Goal: Task Accomplishment & Management: Complete application form

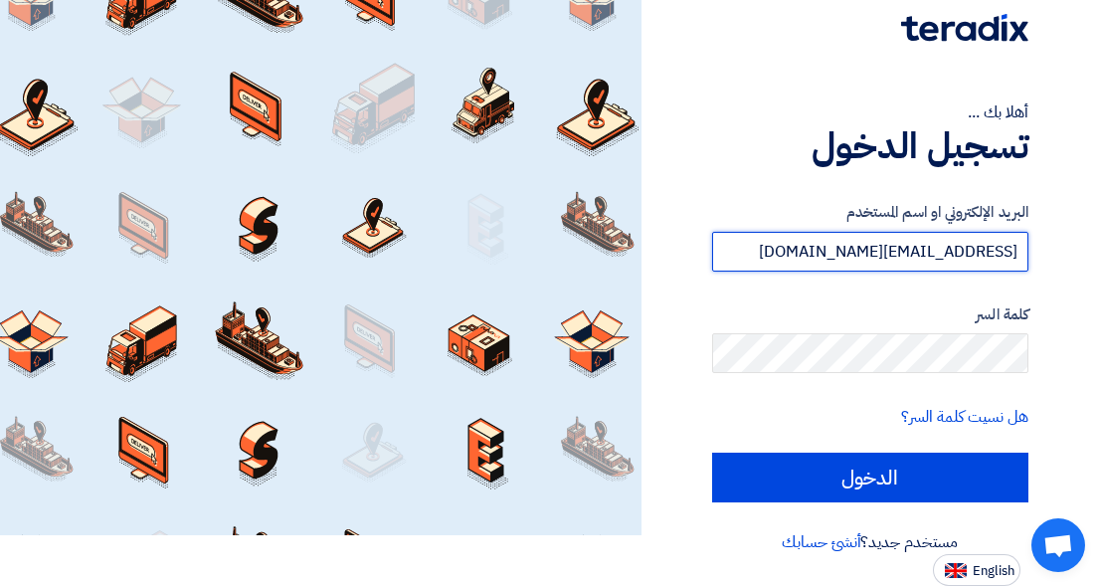
type input "[EMAIL_ADDRESS][DOMAIN_NAME]"
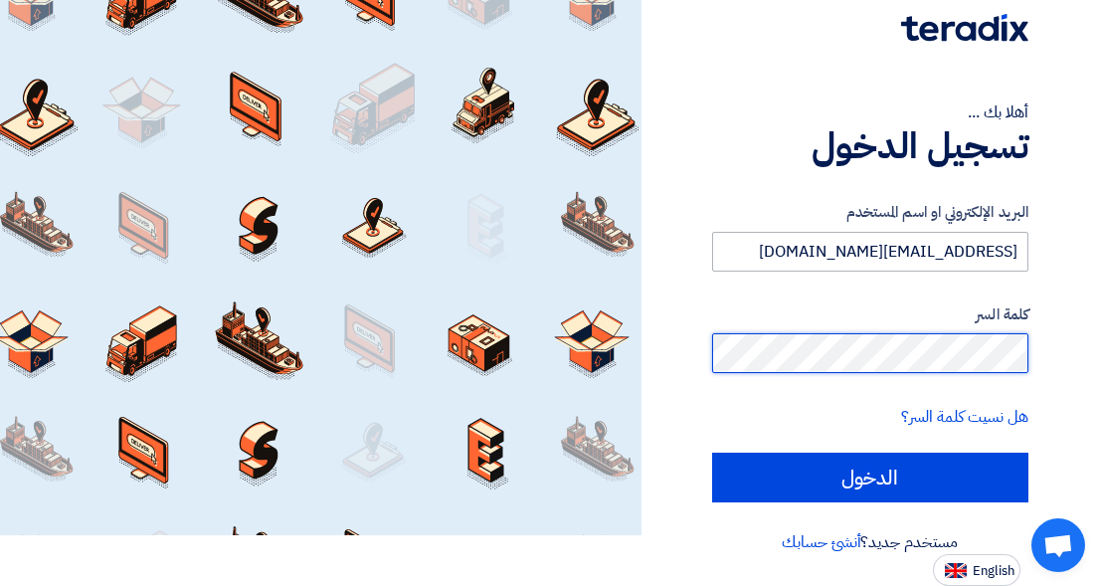
click at [712, 452] on input "الدخول" at bounding box center [870, 477] width 316 height 50
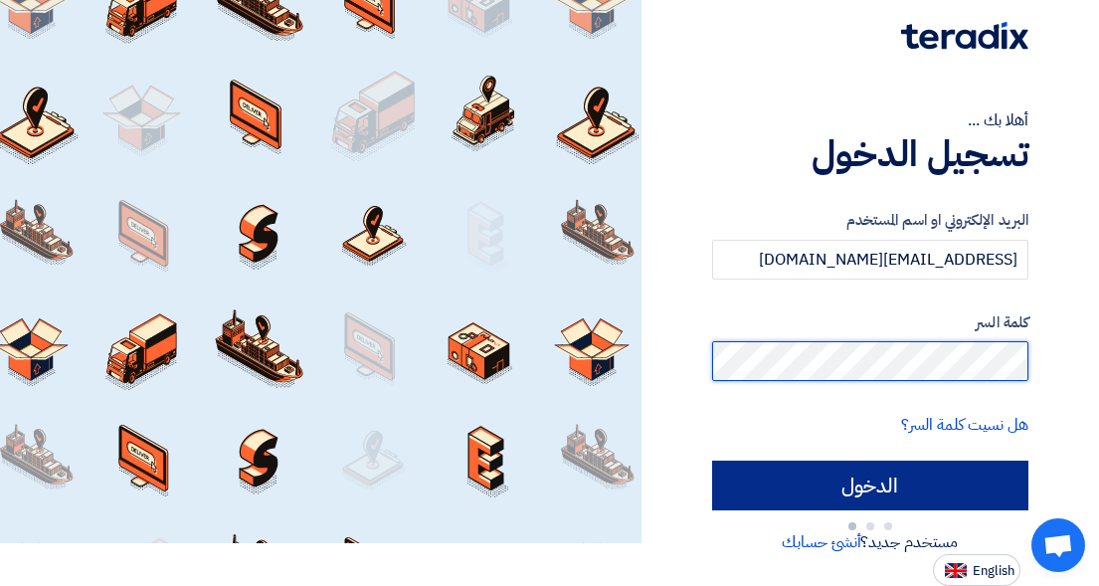
type input "Sign in"
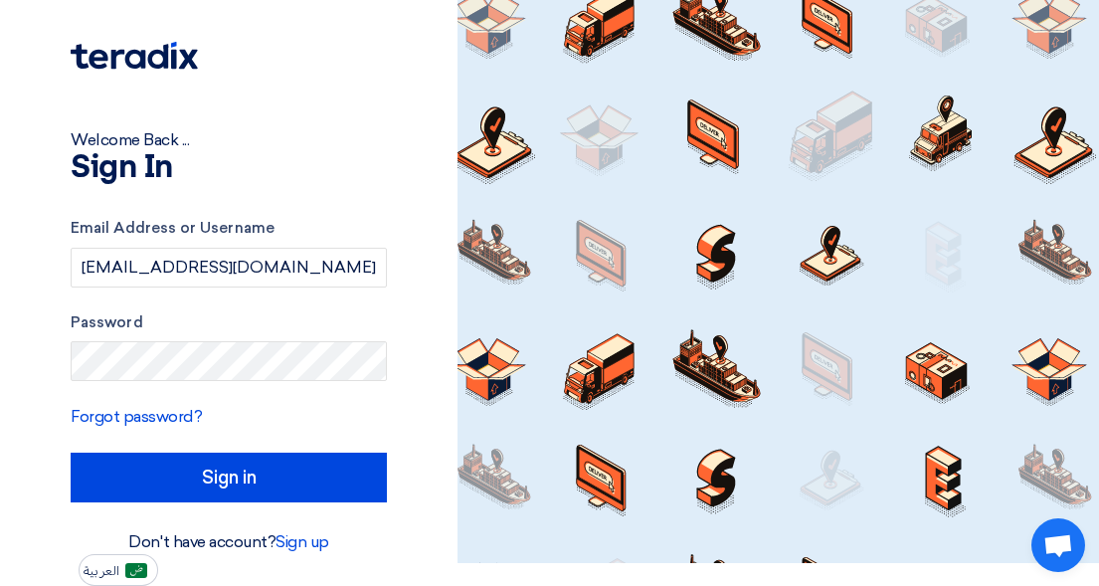
scroll to position [0, 0]
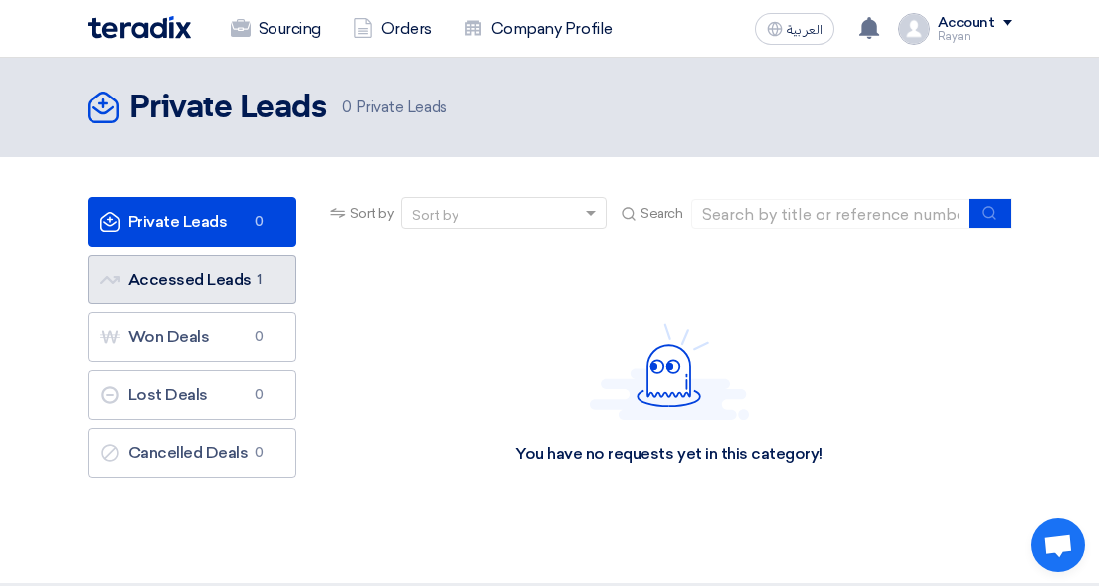
click at [168, 272] on link "Accessed Leads Accessed Leads 1" at bounding box center [191, 280] width 209 height 50
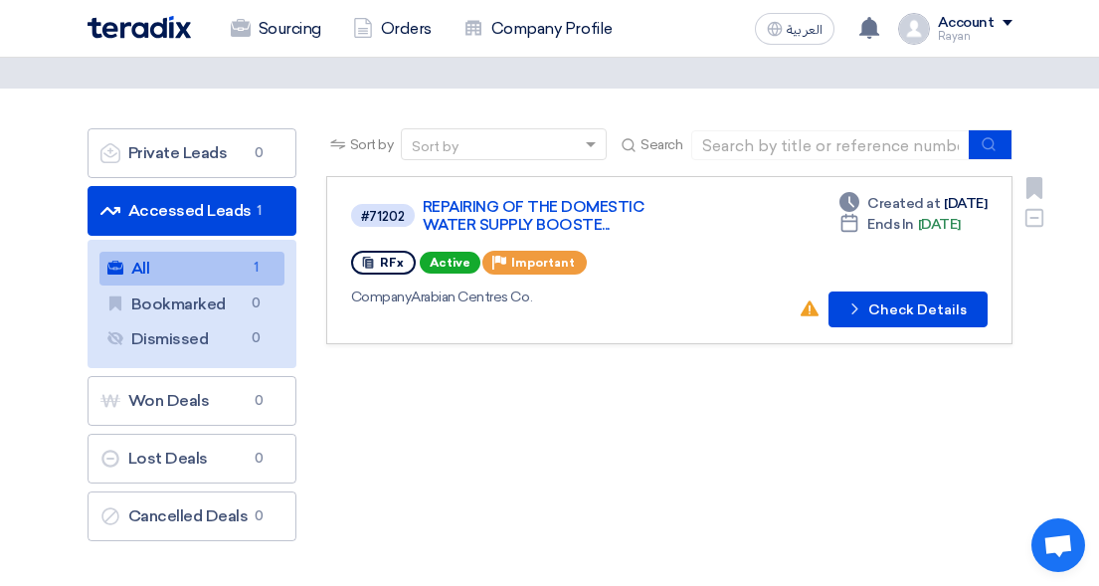
scroll to position [99, 0]
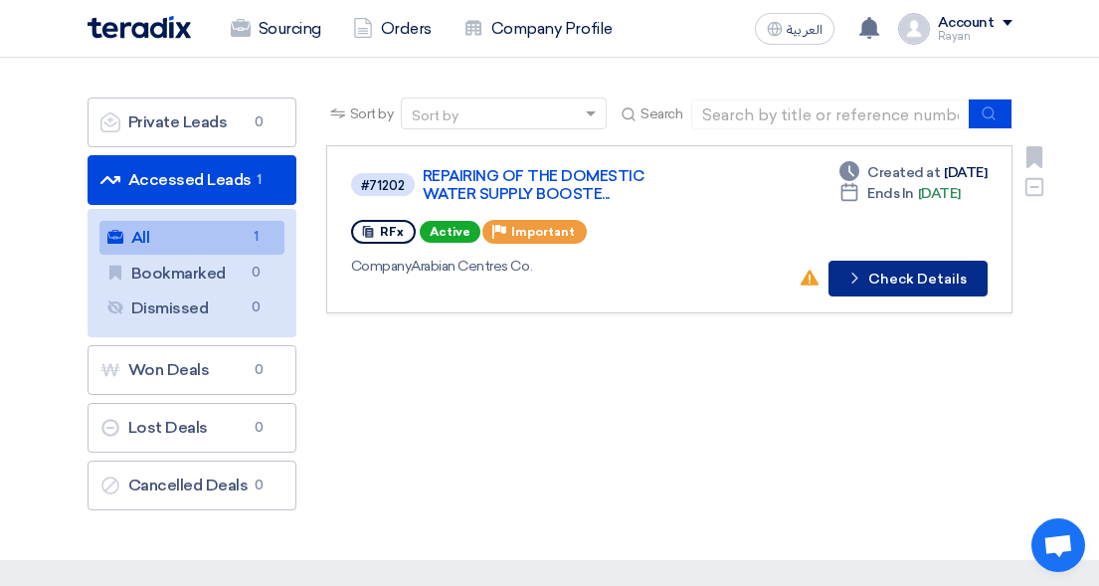
click at [893, 274] on button "Check details Check Details" at bounding box center [907, 279] width 159 height 36
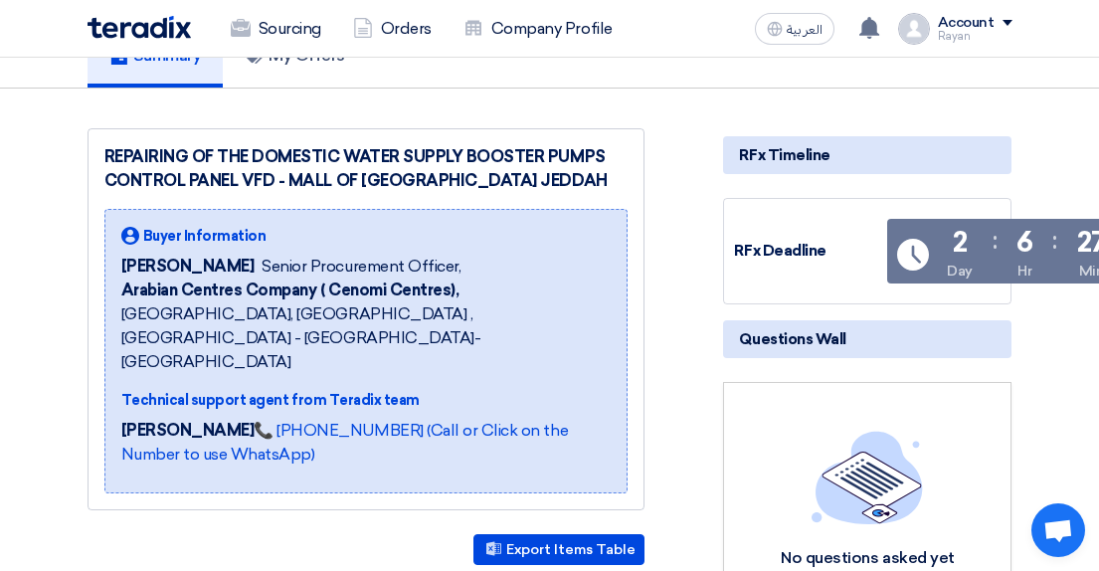
scroll to position [199, 0]
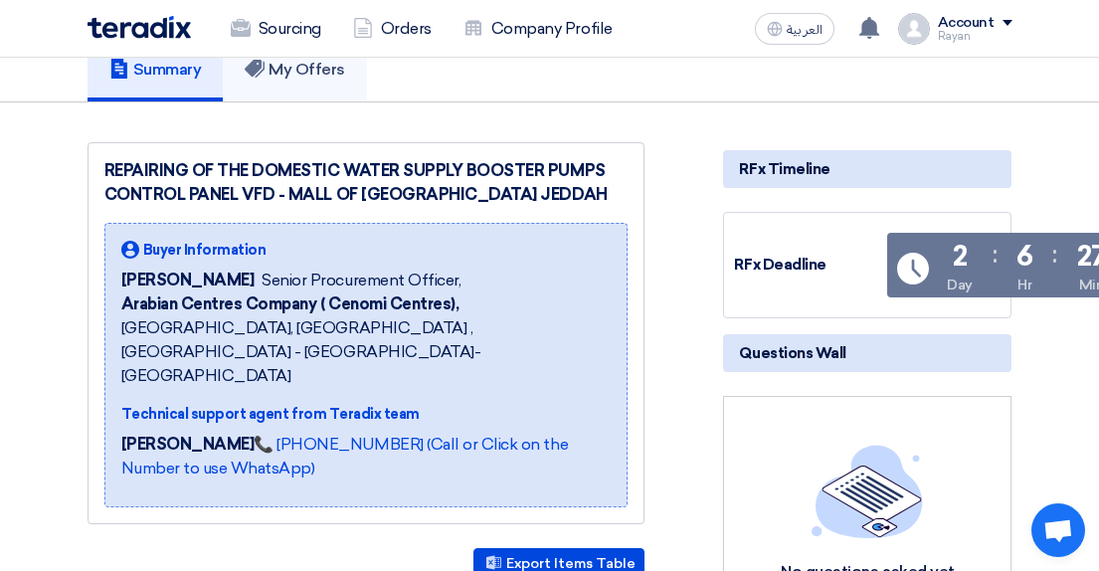
click at [805, 34] on span "العربية" at bounding box center [804, 30] width 36 height 14
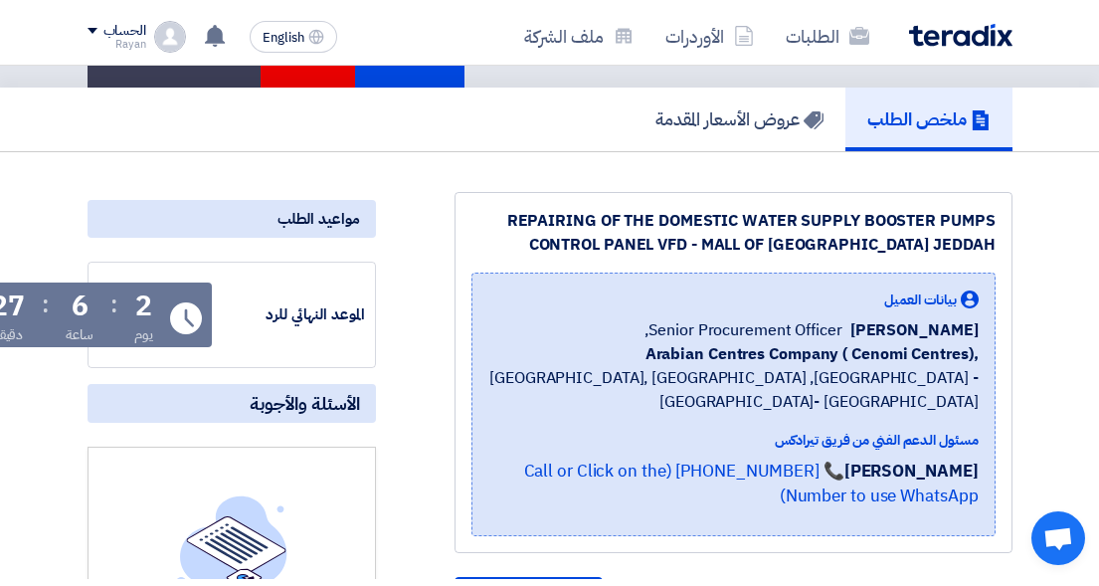
scroll to position [0, 0]
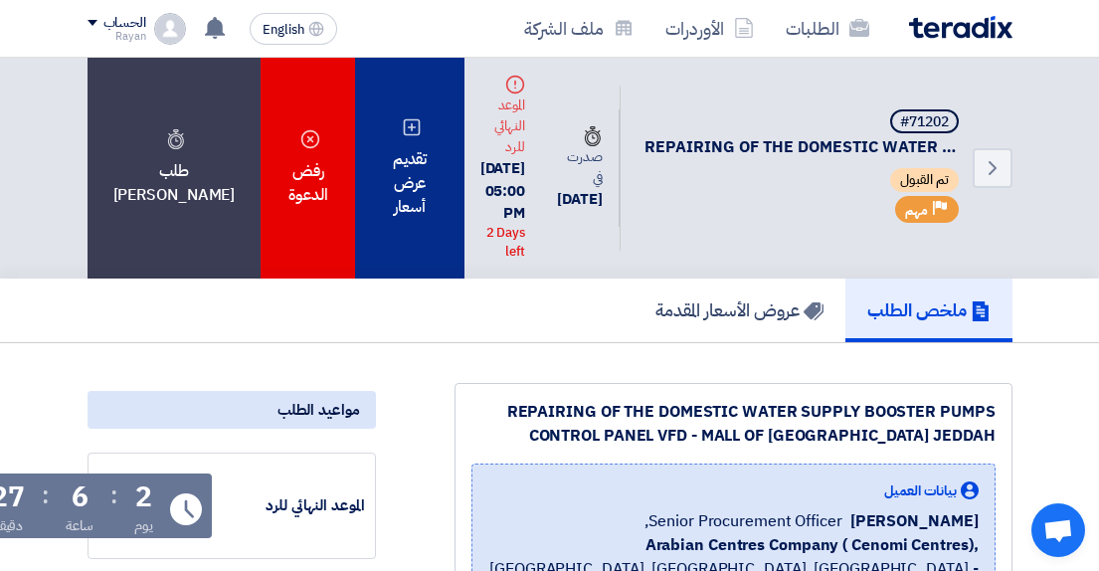
click at [361, 137] on div "تقديم عرض أسعار" at bounding box center [409, 168] width 108 height 221
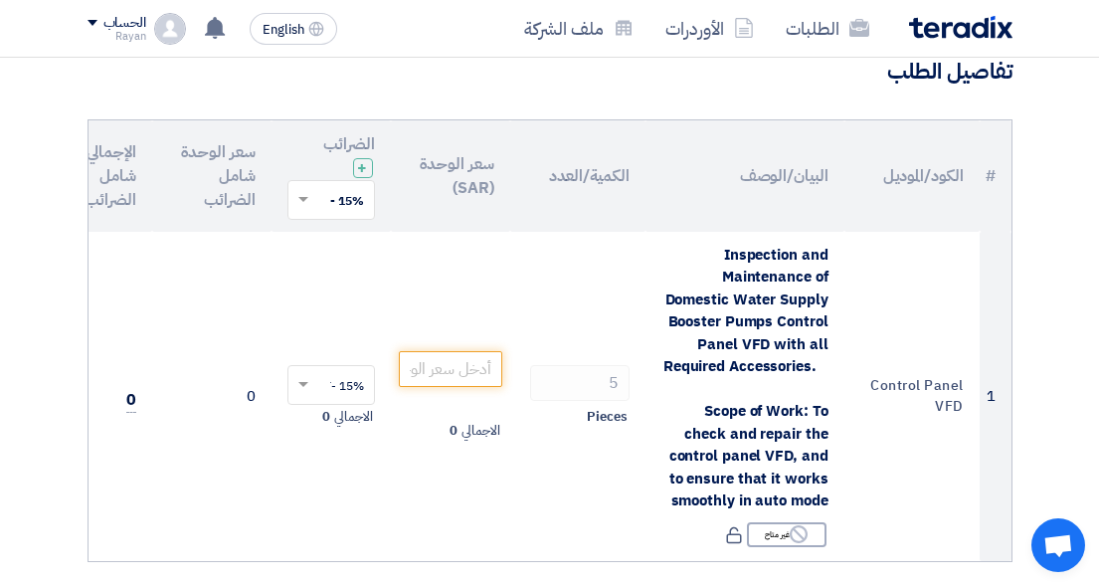
scroll to position [199, 0]
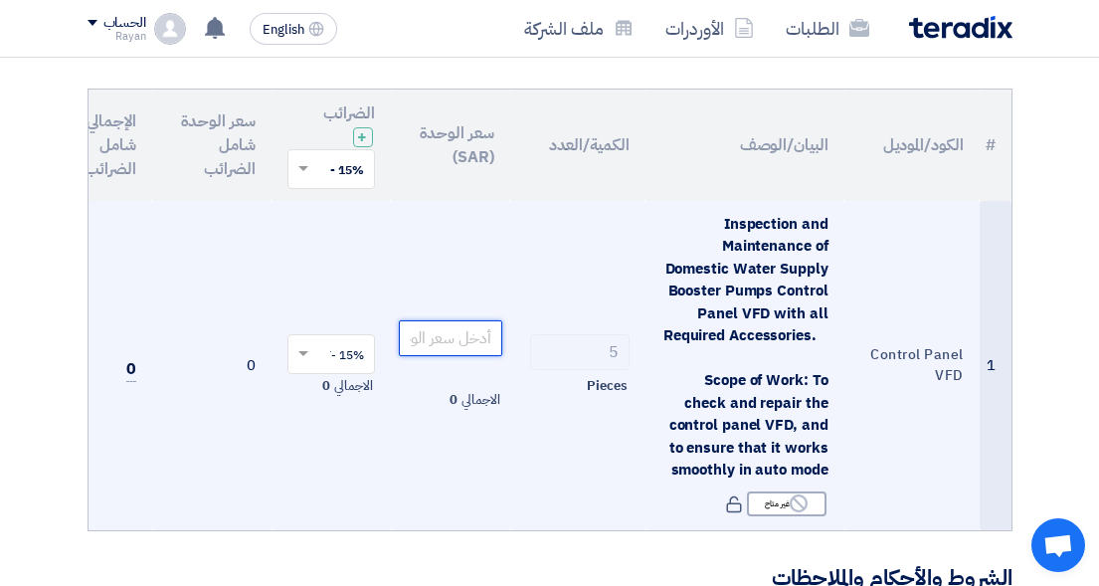
click at [481, 343] on input "number" at bounding box center [450, 338] width 103 height 36
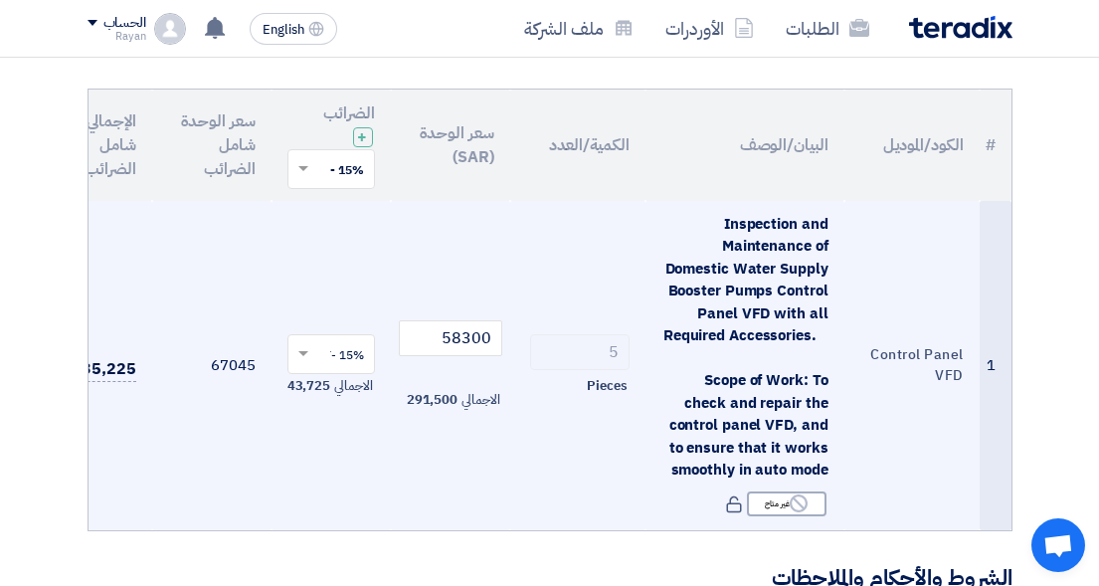
click at [362, 436] on td "15% -VAT × الاجمالي 43,725" at bounding box center [330, 365] width 119 height 329
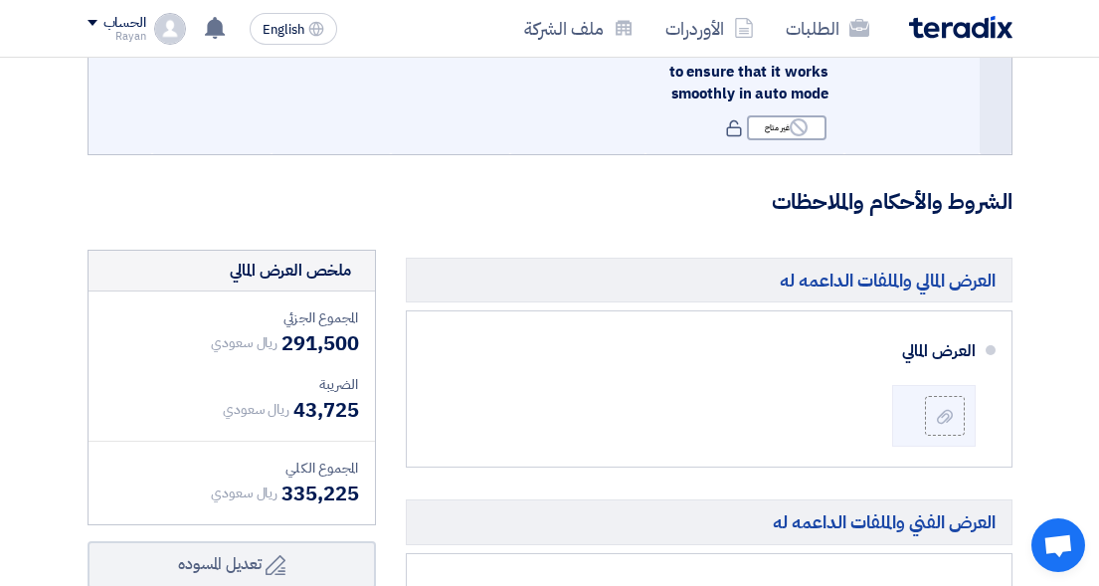
scroll to position [597, 0]
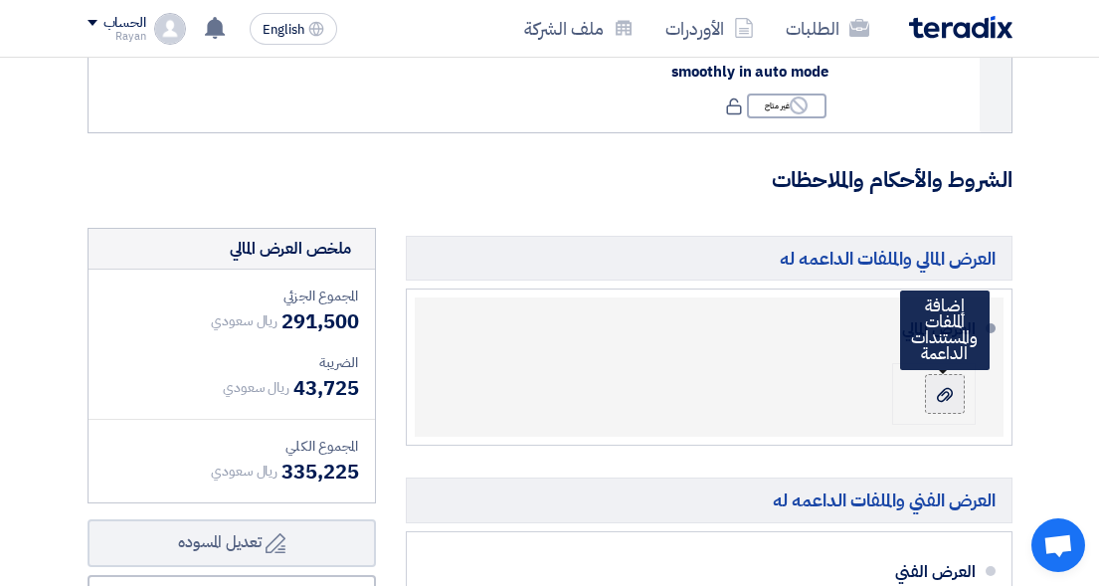
click at [957, 400] on label at bounding box center [945, 394] width 40 height 40
click at [0, 0] on input "file" at bounding box center [0, 0] width 0 height 0
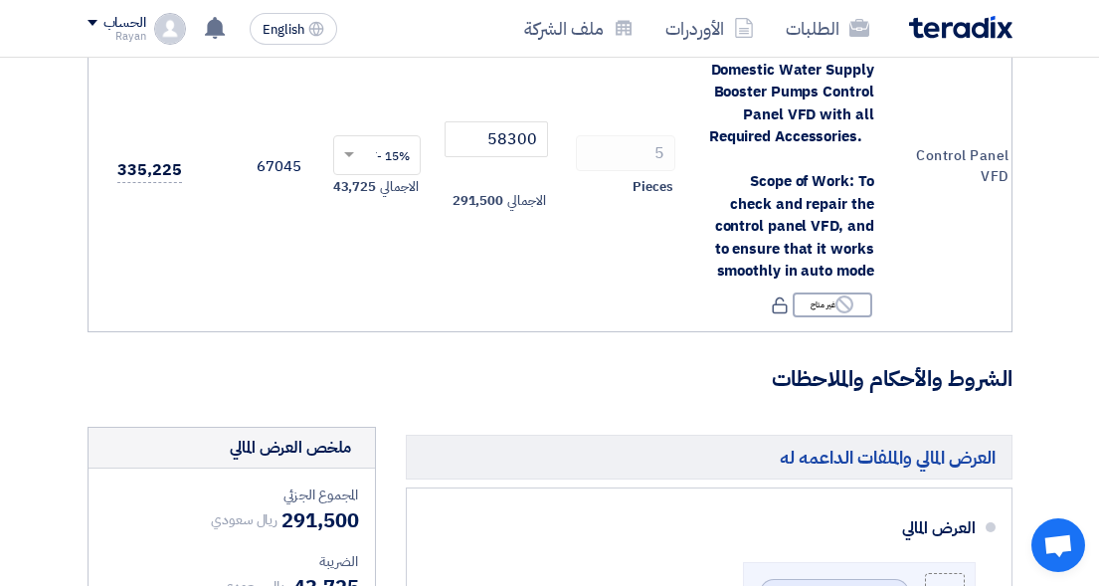
scroll to position [0, 0]
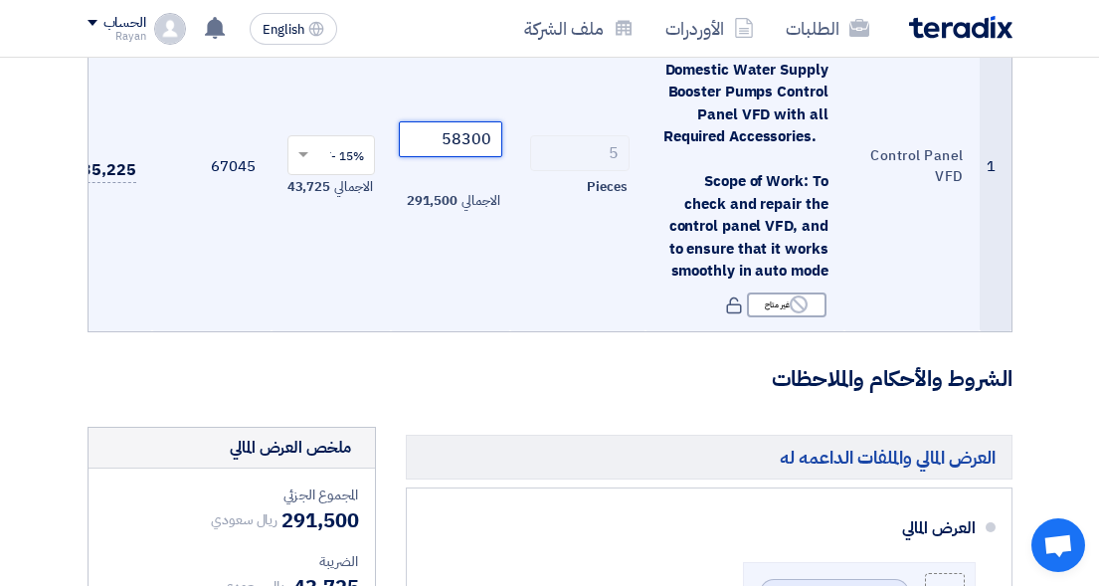
click at [458, 147] on input "58300" at bounding box center [450, 139] width 103 height 36
type input "11700"
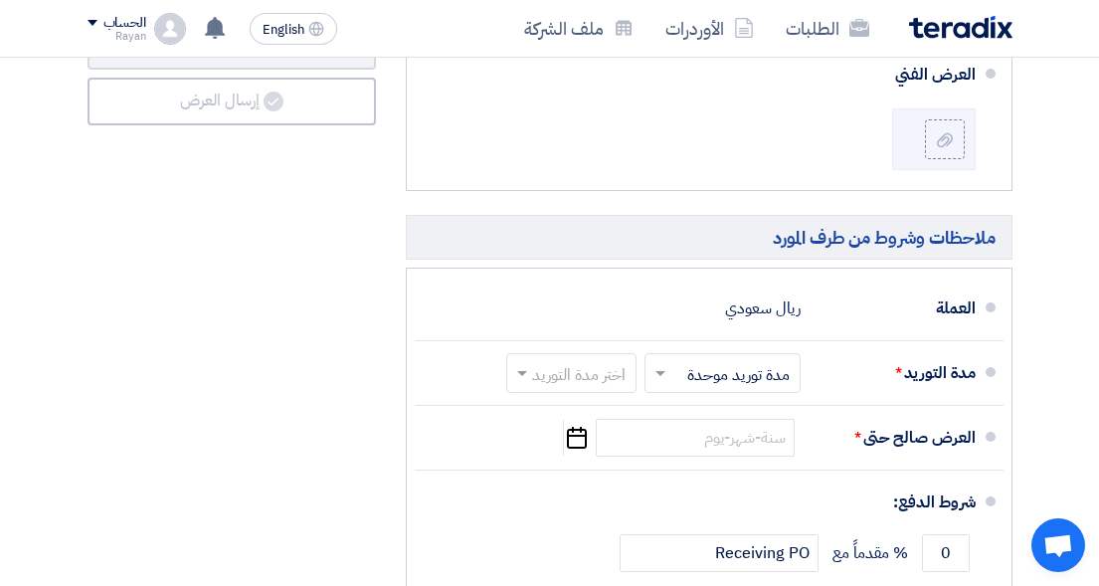
scroll to position [1193, 0]
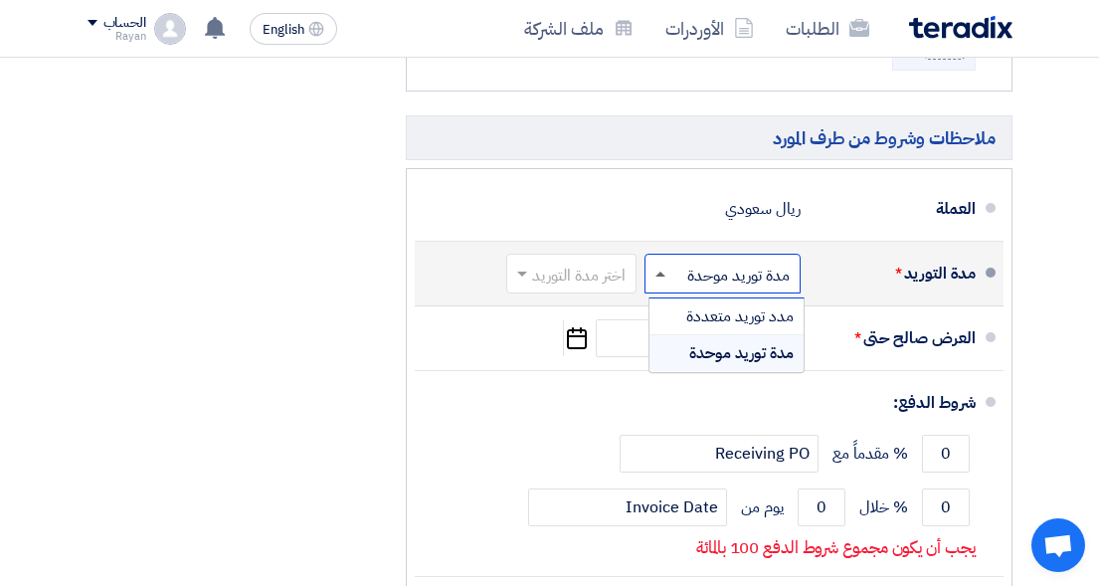
click at [657, 283] on span at bounding box center [657, 273] width 25 height 20
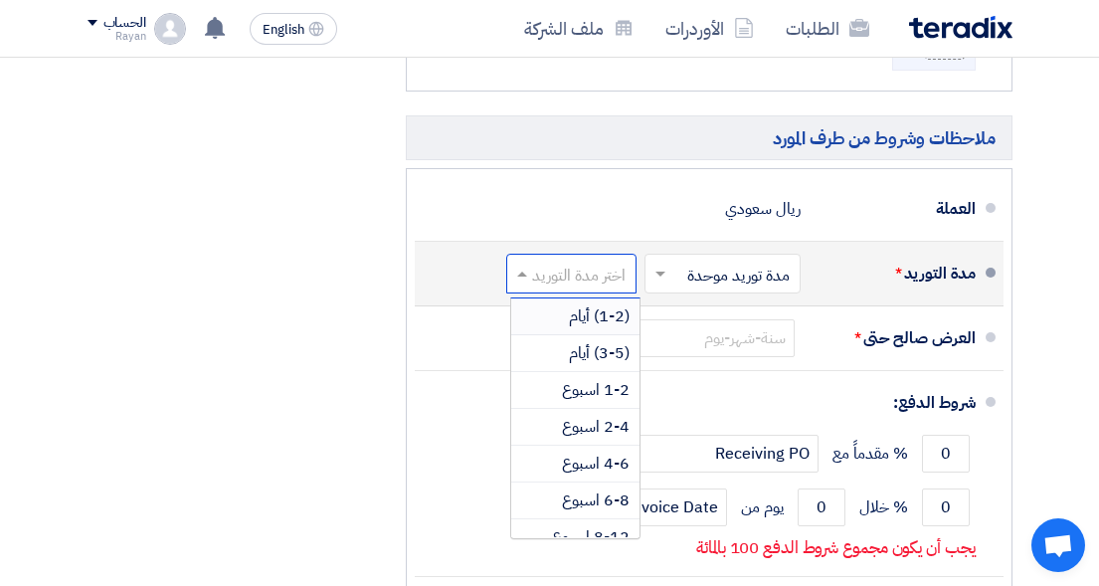
click at [594, 289] on input "text" at bounding box center [567, 275] width 120 height 29
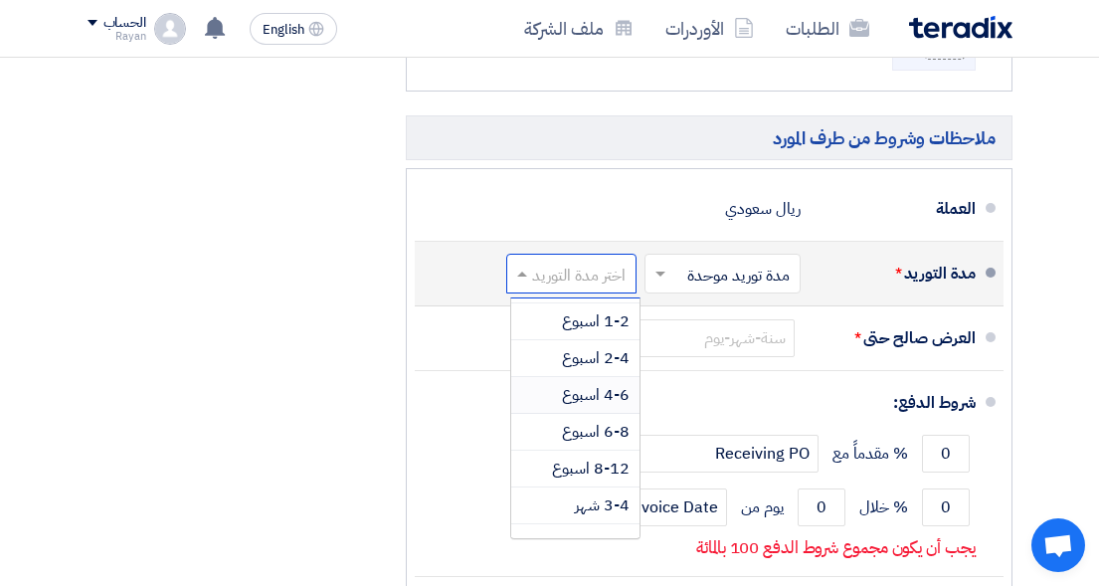
scroll to position [66, 0]
click at [607, 336] on span "1-2 اسبوع" at bounding box center [596, 324] width 68 height 24
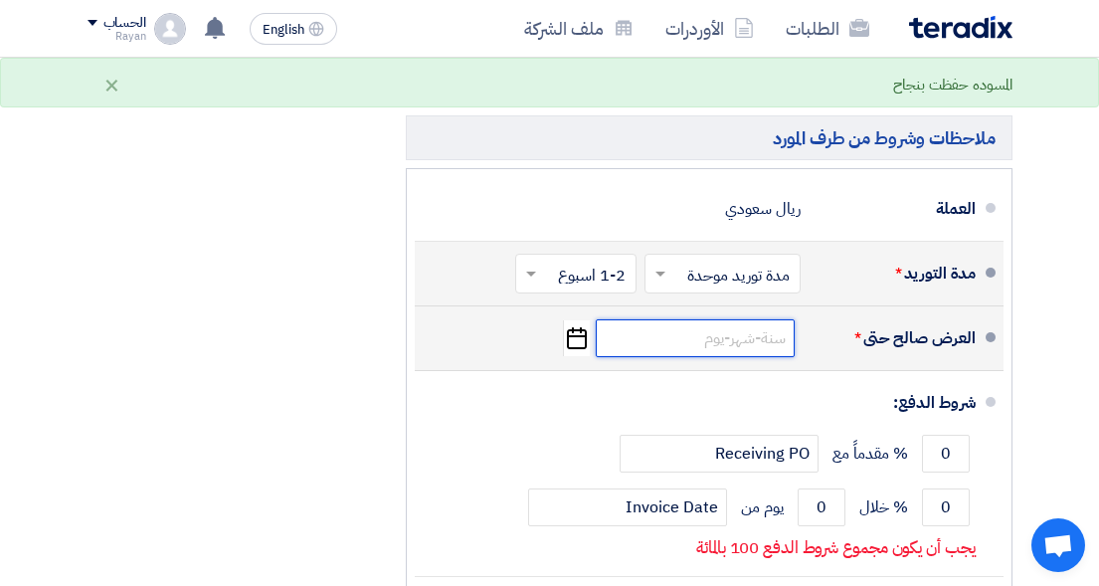
click at [742, 347] on input at bounding box center [695, 338] width 199 height 38
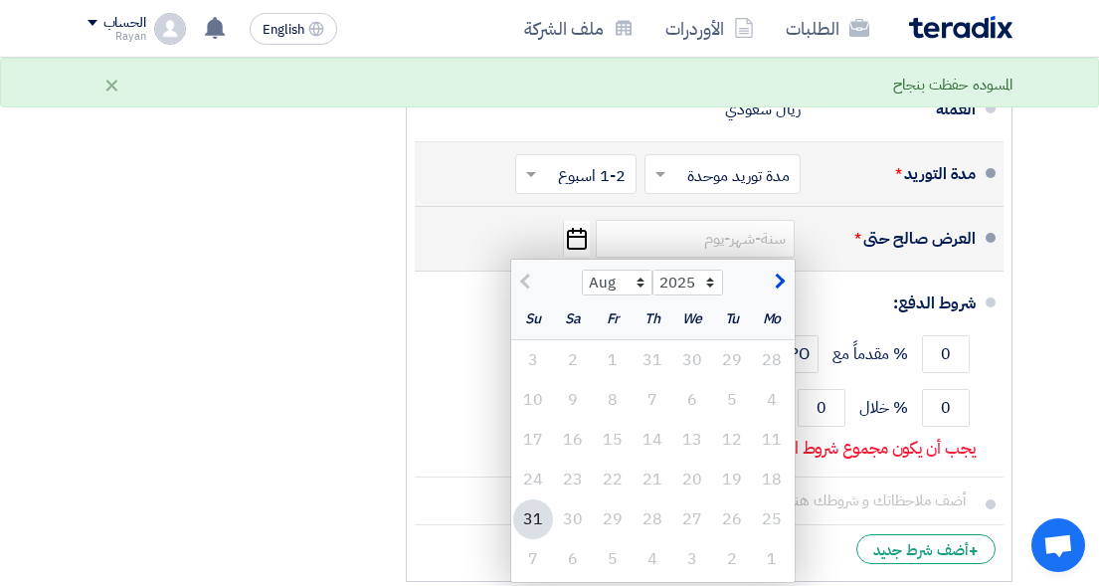
scroll to position [1392, 0]
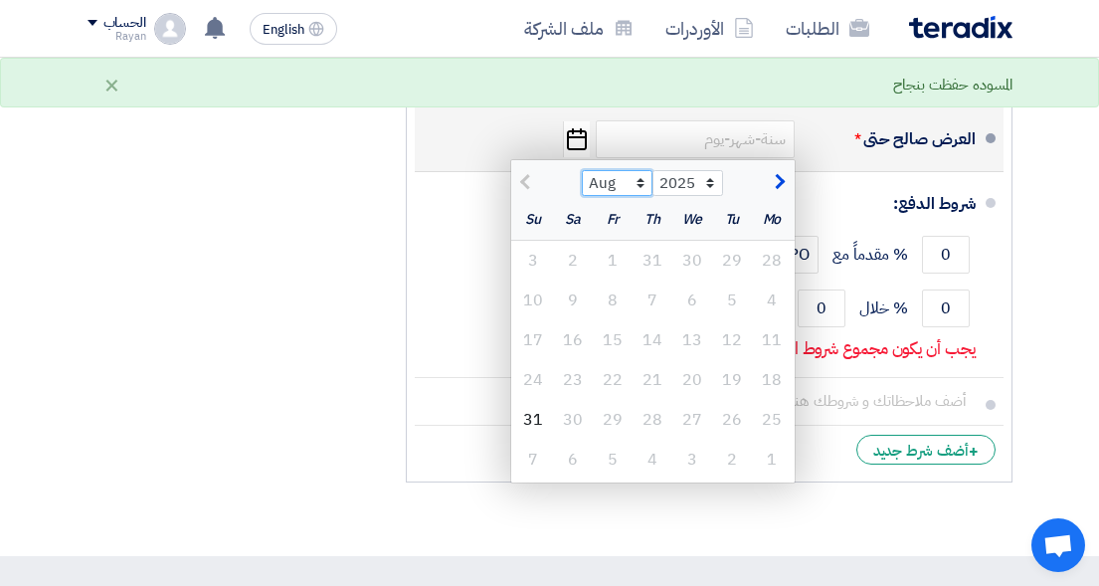
click at [638, 192] on select "Aug Sep Oct Nov Dec" at bounding box center [617, 183] width 71 height 26
select select "9"
click at [582, 185] on select "Aug Sep Oct Nov Dec" at bounding box center [617, 183] width 71 height 26
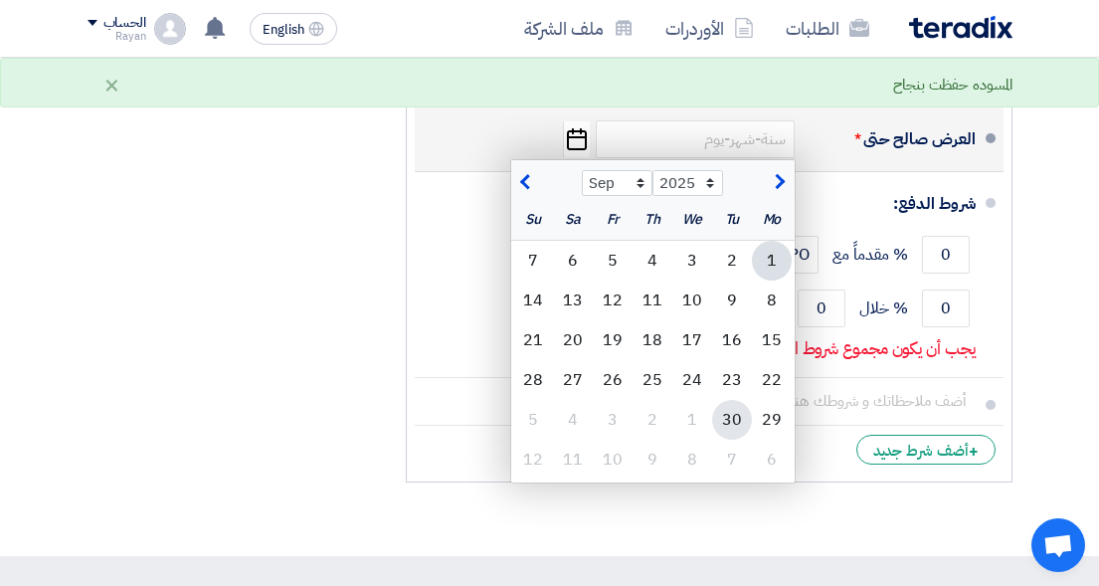
click at [723, 430] on div "30" at bounding box center [732, 420] width 40 height 40
type input "[DATE]"
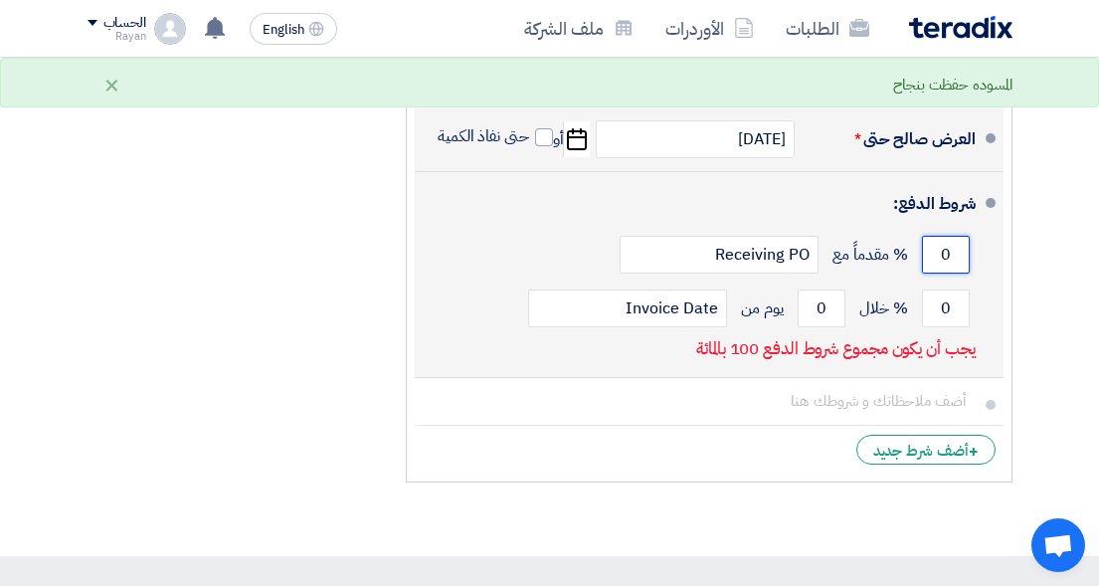
click at [947, 272] on input "0" at bounding box center [946, 255] width 48 height 38
click at [945, 265] on input "50" at bounding box center [946, 255] width 48 height 38
click at [945, 264] on input "50" at bounding box center [946, 255] width 48 height 38
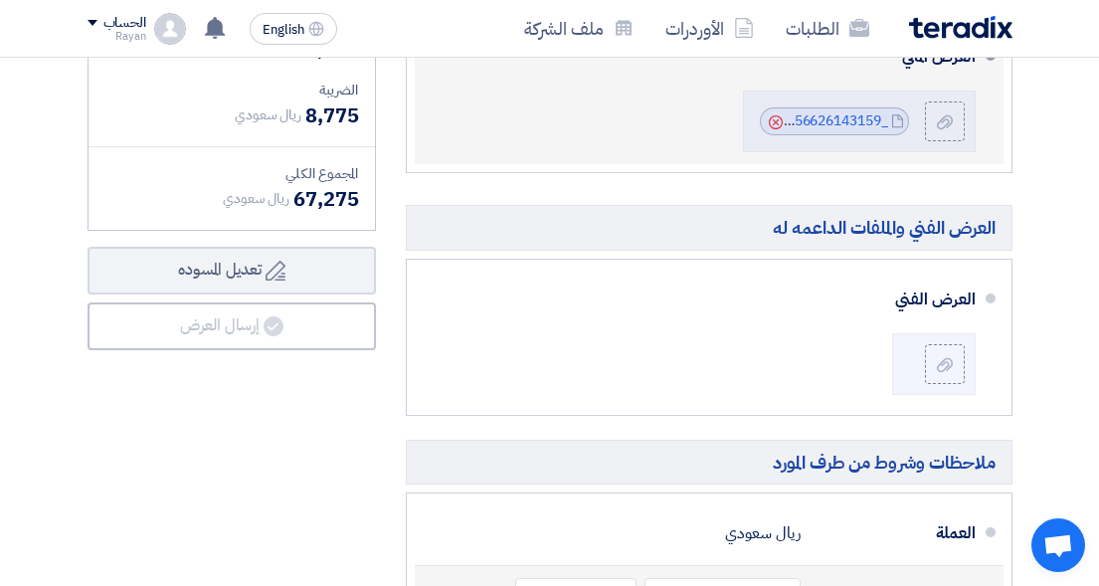
scroll to position [895, 0]
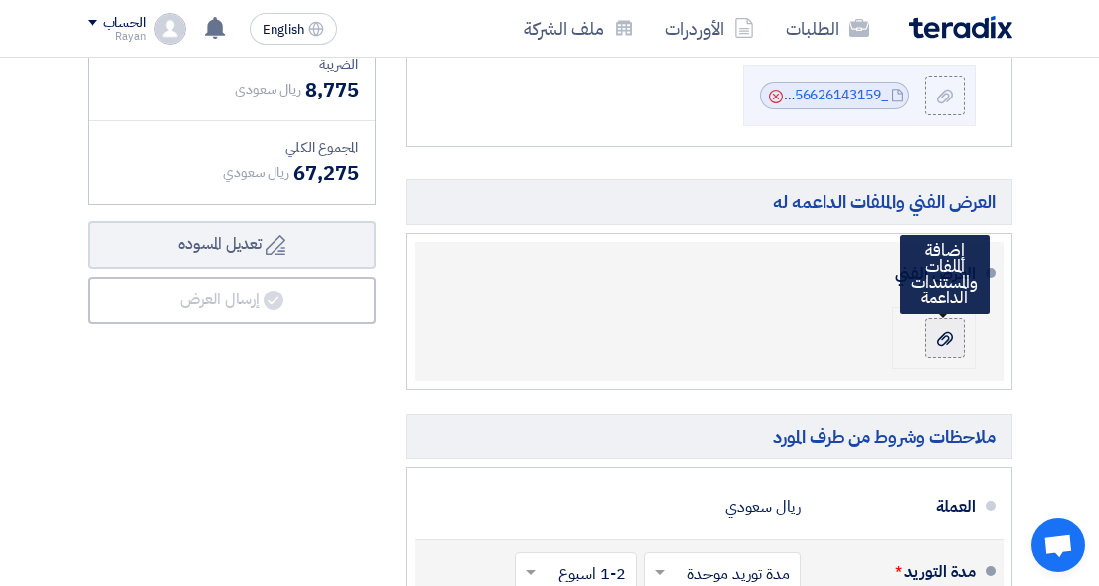
type input "100"
click at [931, 351] on label at bounding box center [945, 338] width 40 height 40
click at [0, 0] on input "file" at bounding box center [0, 0] width 0 height 0
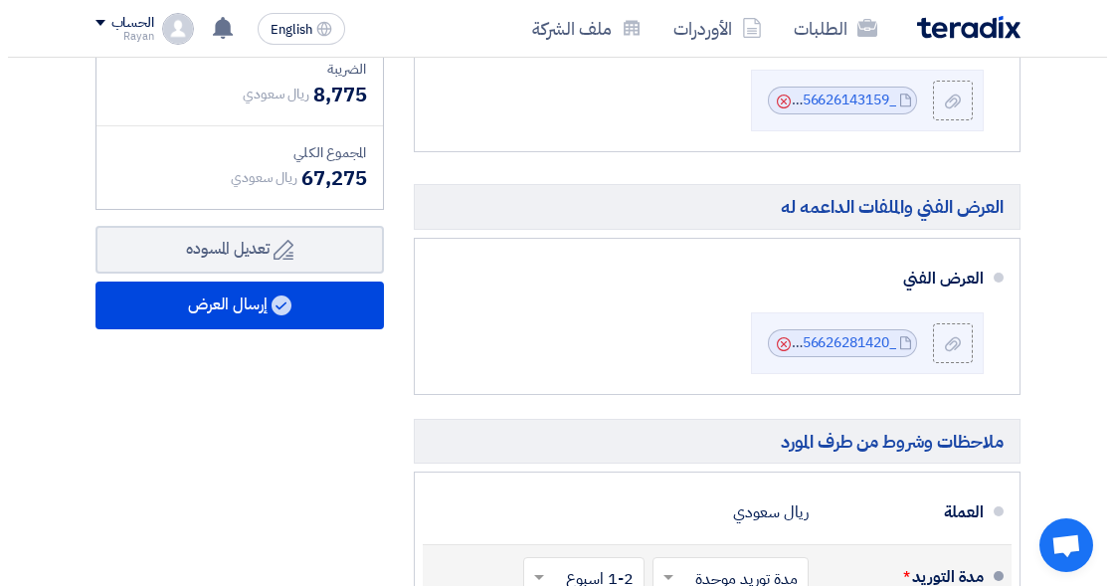
scroll to position [795, 0]
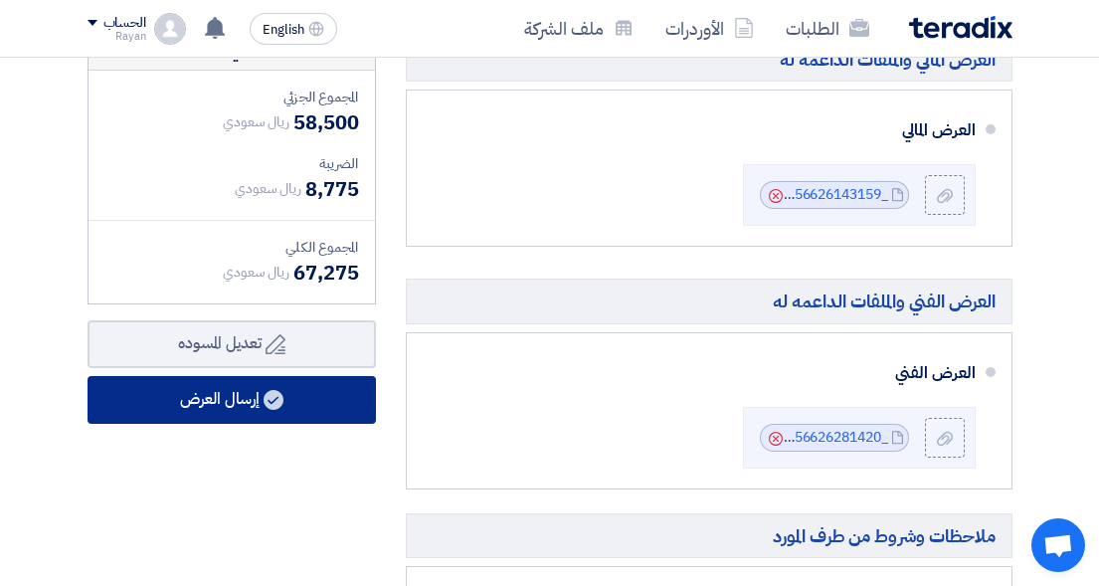
click at [294, 410] on button "إرسال العرض" at bounding box center [231, 400] width 288 height 48
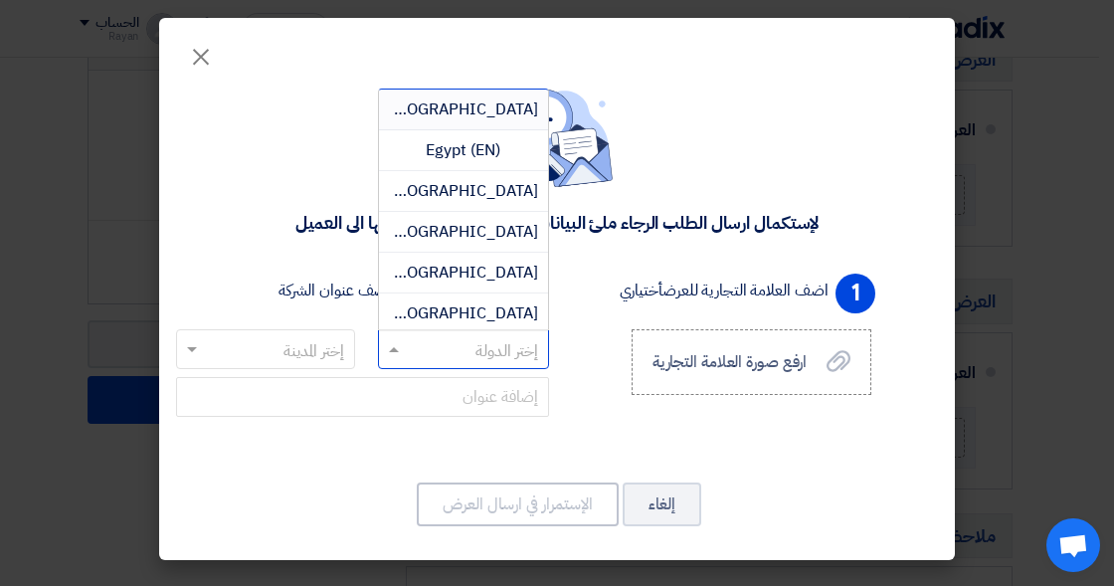
click at [439, 352] on input "text" at bounding box center [475, 350] width 132 height 33
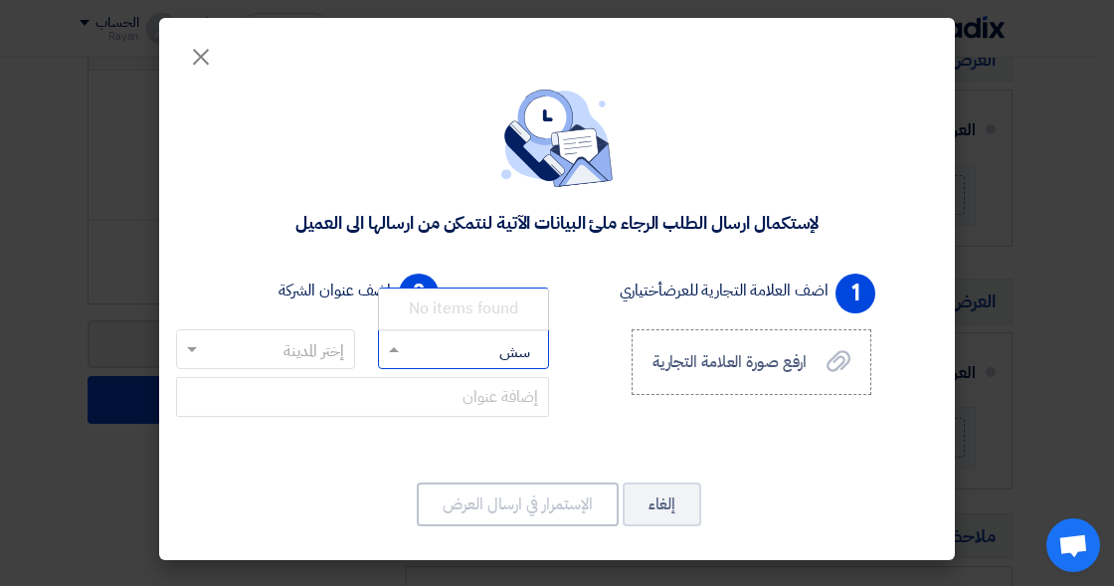
type input "س"
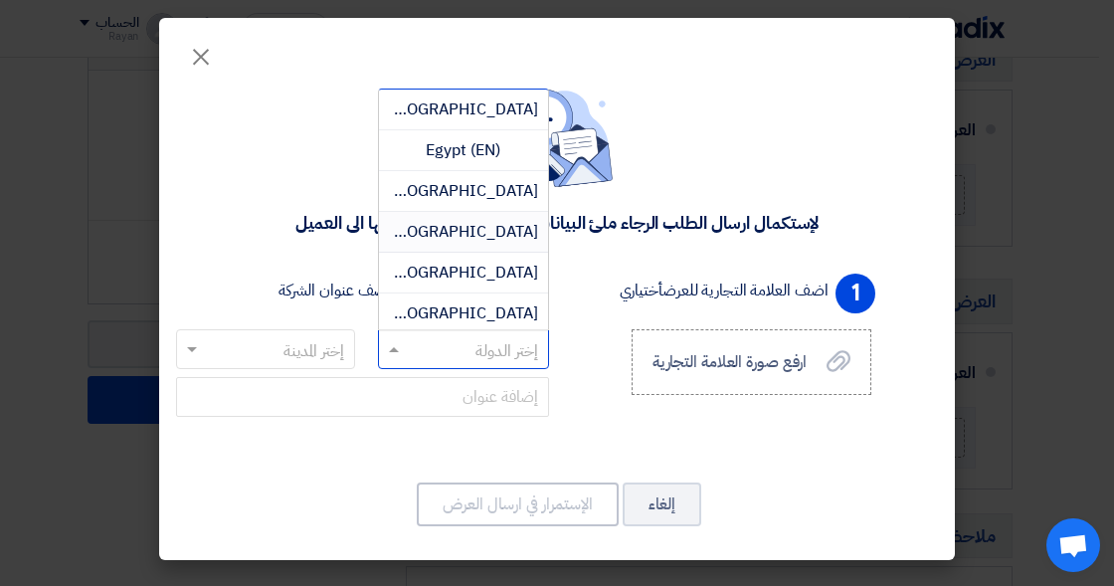
type input "ي"
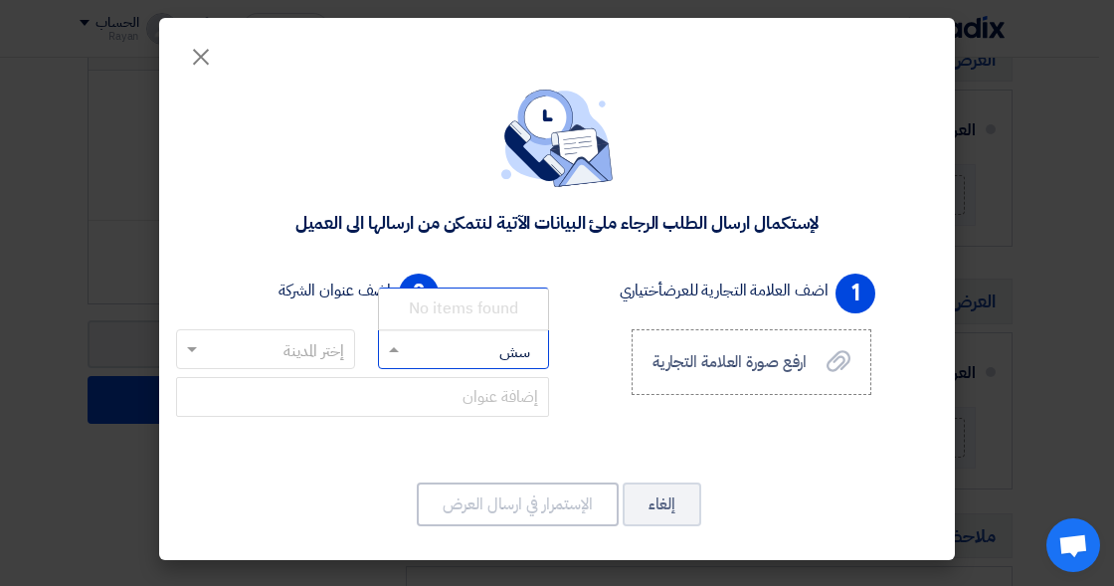
type input "س"
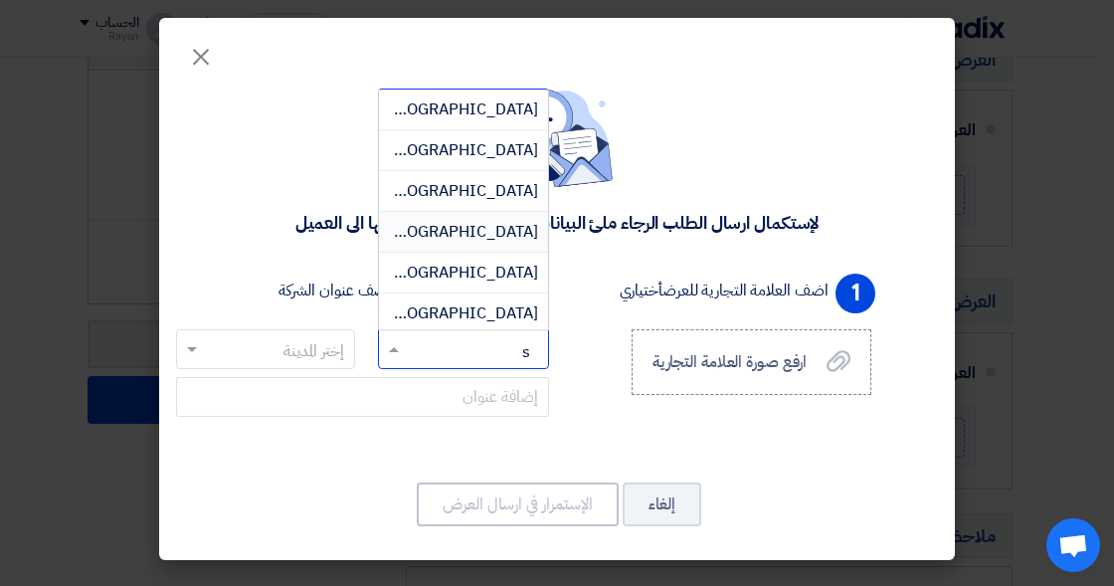
type input "sa"
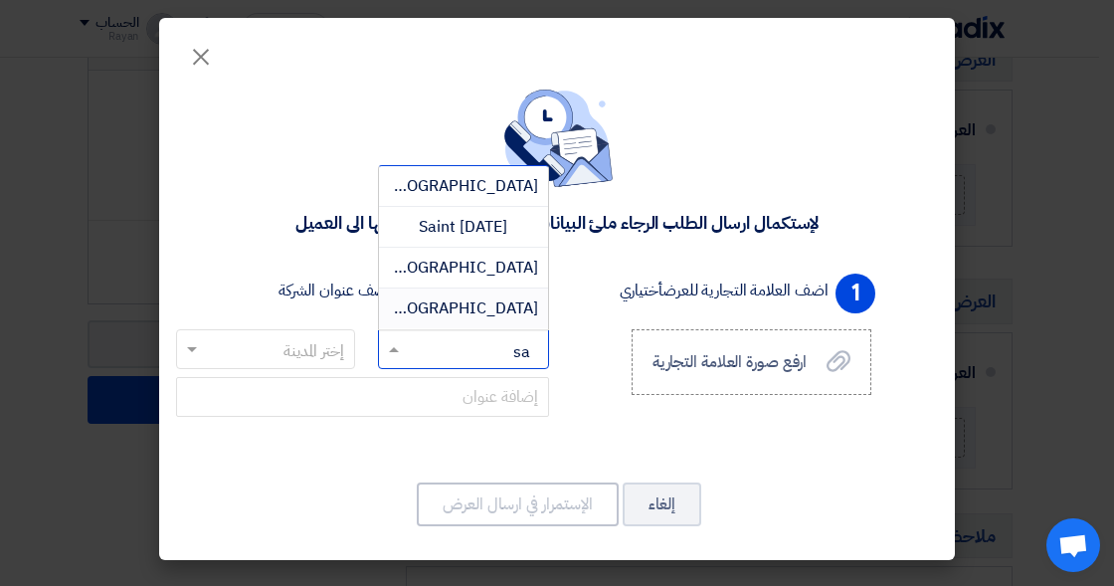
click at [483, 299] on span "[GEOGRAPHIC_DATA]" at bounding box center [460, 308] width 156 height 24
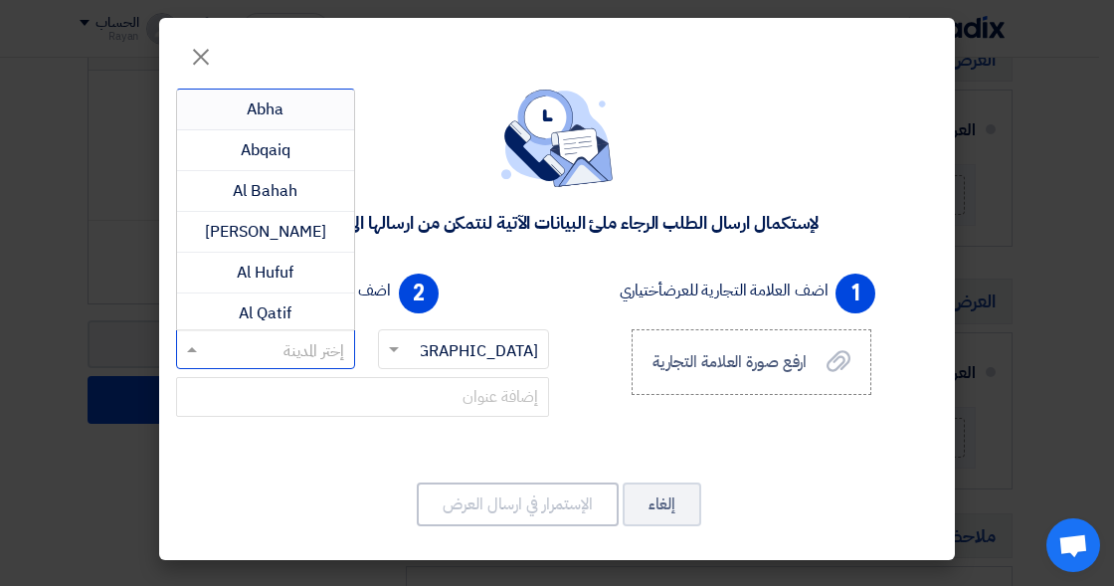
click at [289, 361] on input "text" at bounding box center [276, 350] width 139 height 33
type input "j"
click at [263, 197] on span "Jeddah" at bounding box center [265, 191] width 53 height 24
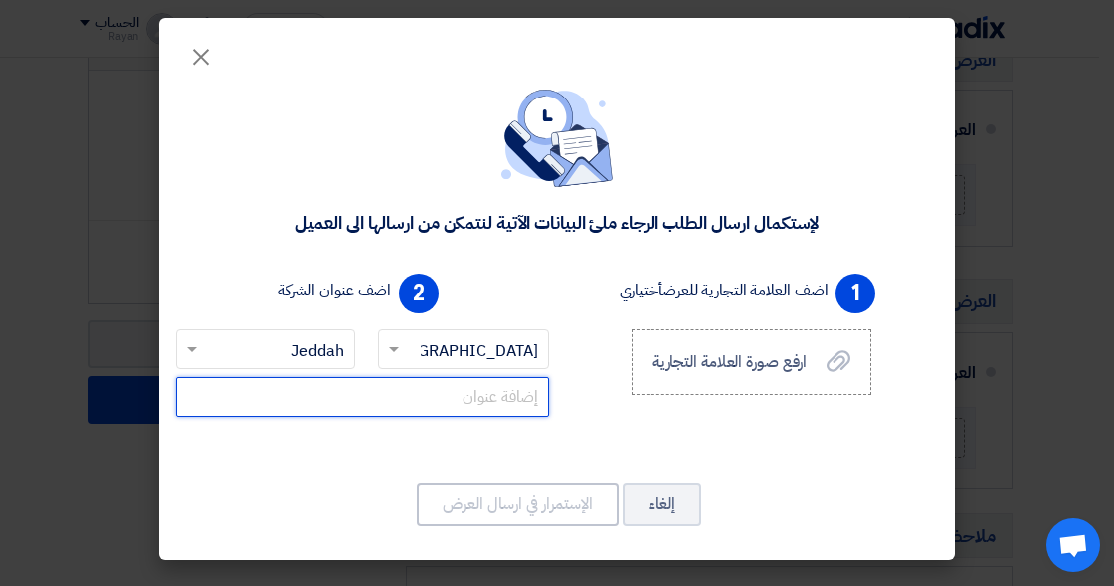
click at [492, 391] on input "text" at bounding box center [362, 397] width 373 height 40
type input "a"
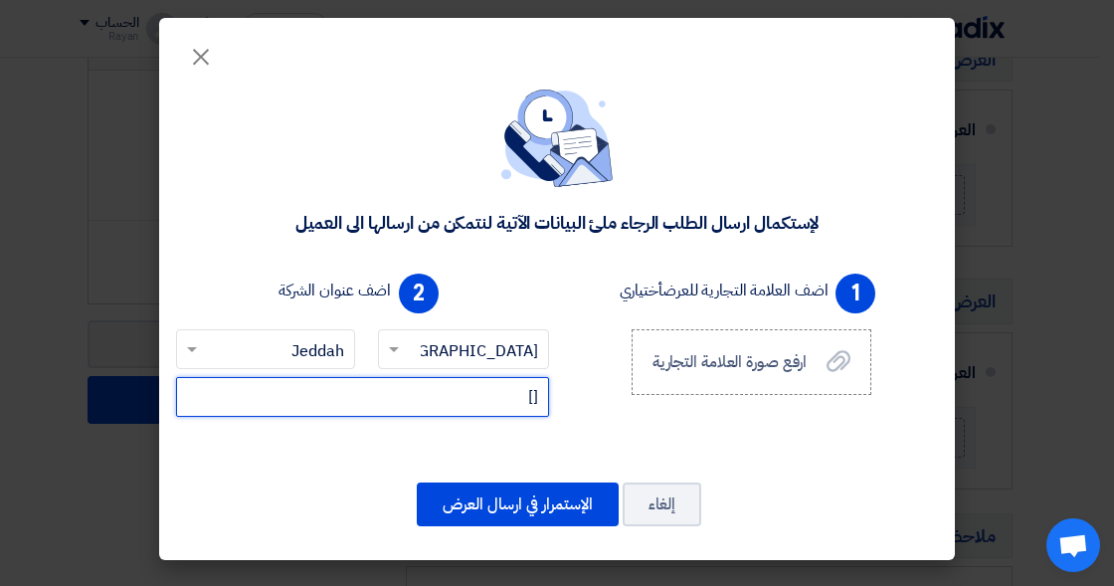
type input "["
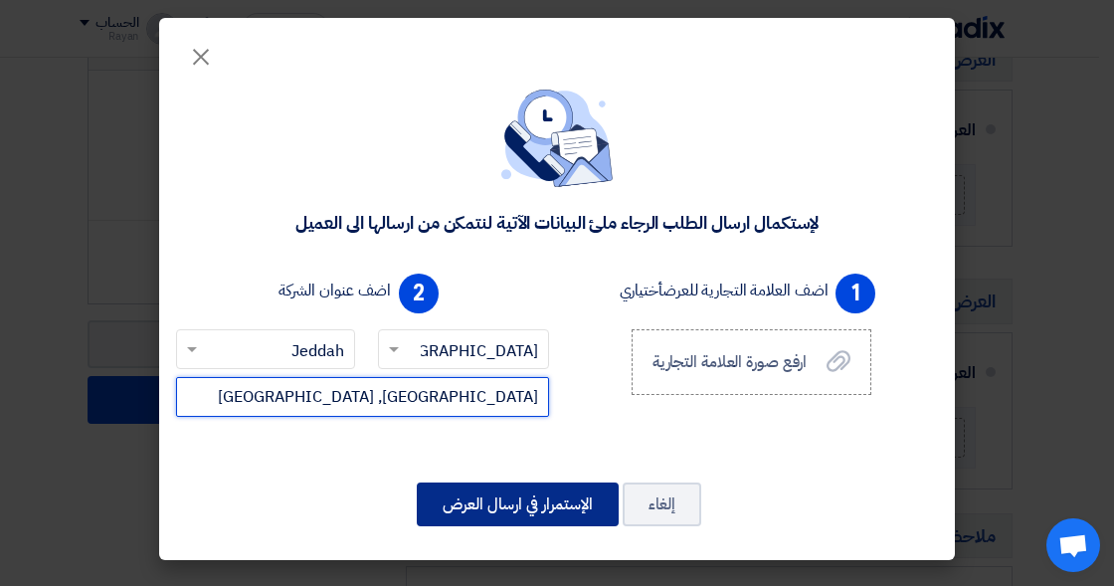
type input "[GEOGRAPHIC_DATA], [GEOGRAPHIC_DATA]"
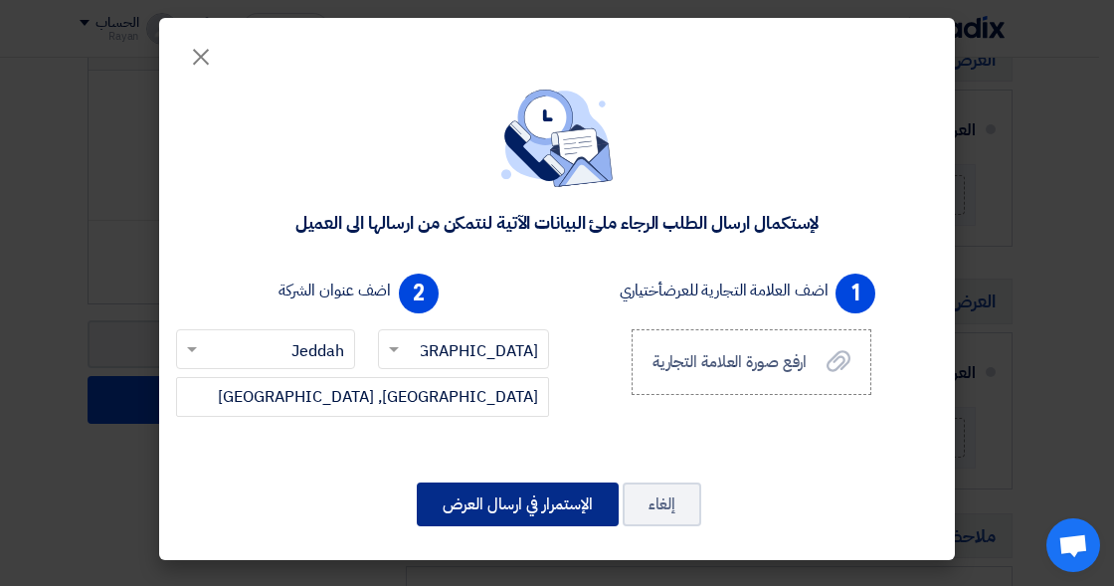
click at [556, 504] on button "الإستمرار في ارسال العرض" at bounding box center [518, 504] width 202 height 44
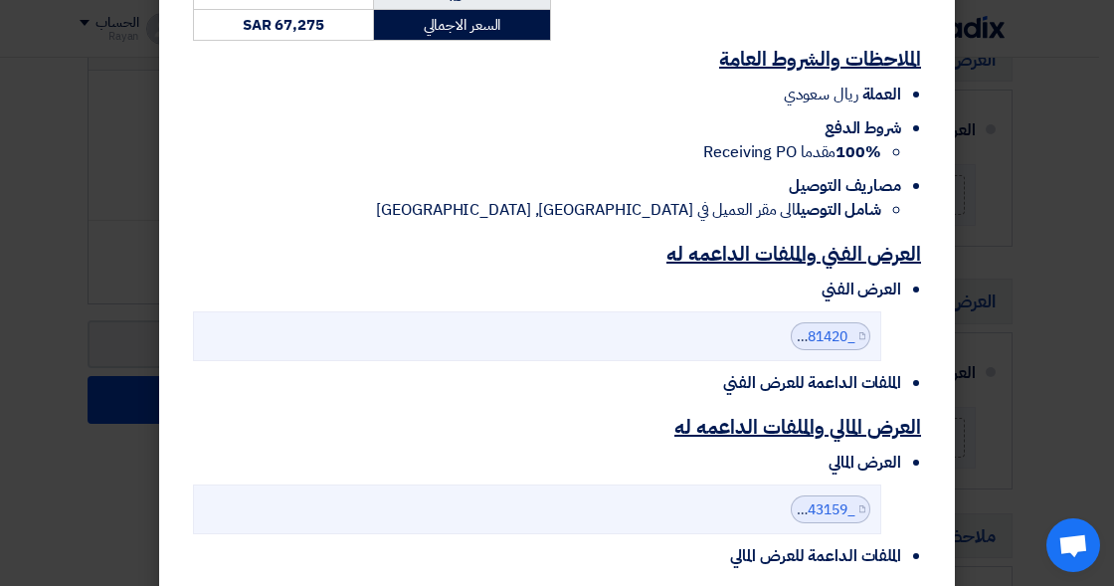
scroll to position [869, 0]
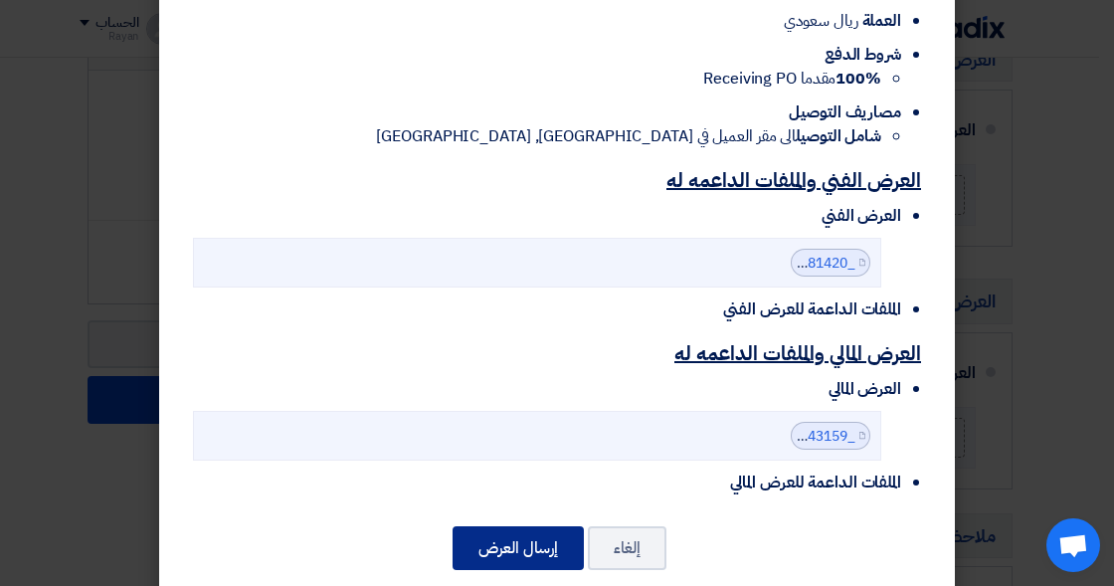
click at [501, 526] on button "إرسال العرض" at bounding box center [517, 548] width 131 height 44
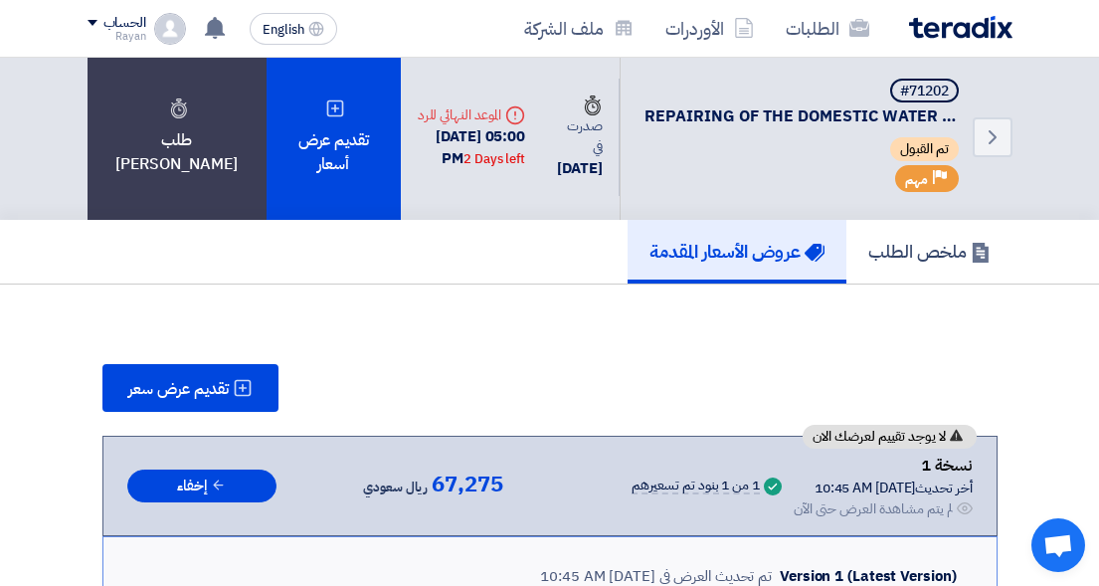
scroll to position [0, 0]
